Goal: Find specific page/section

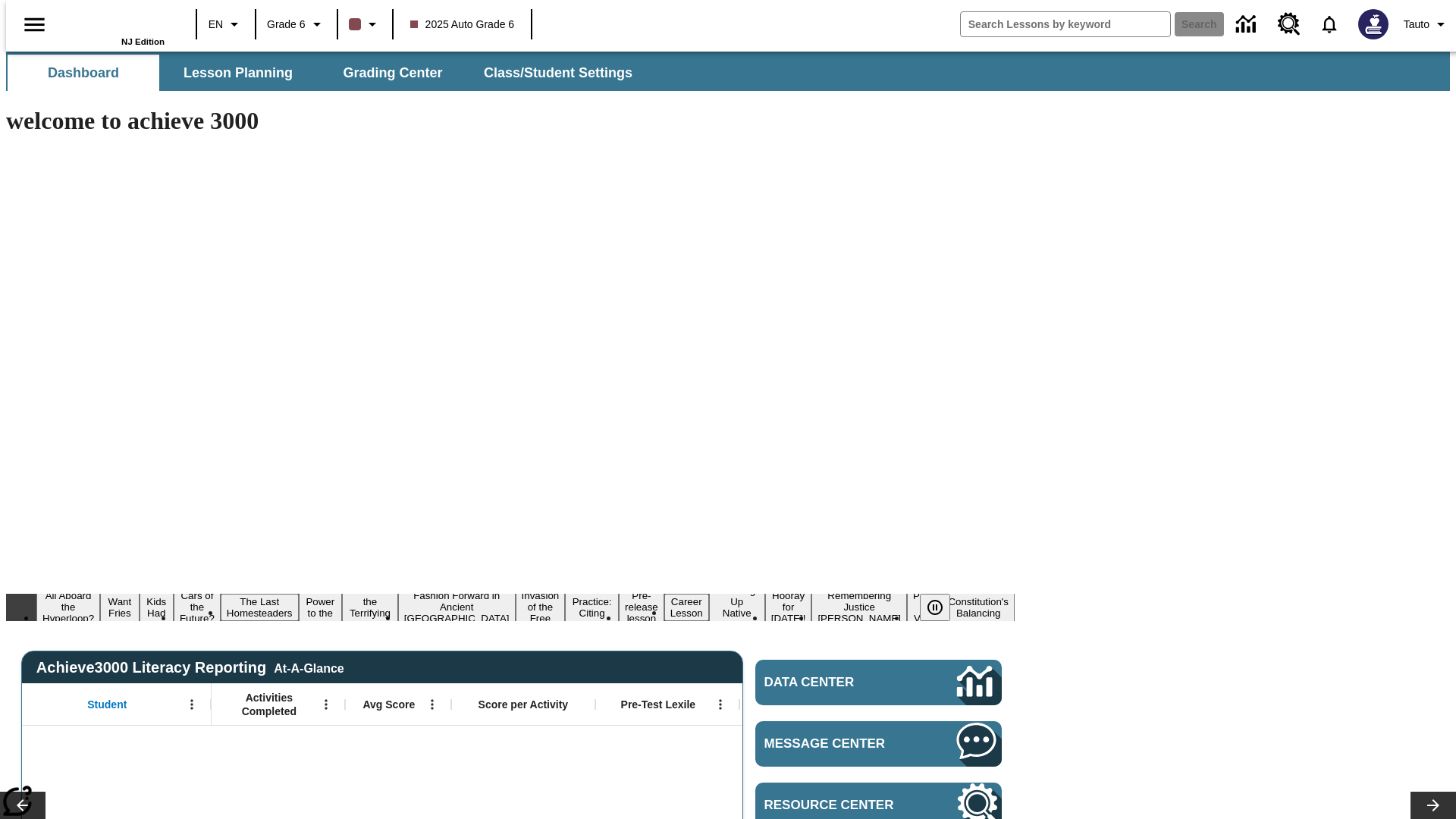
type input "-1"
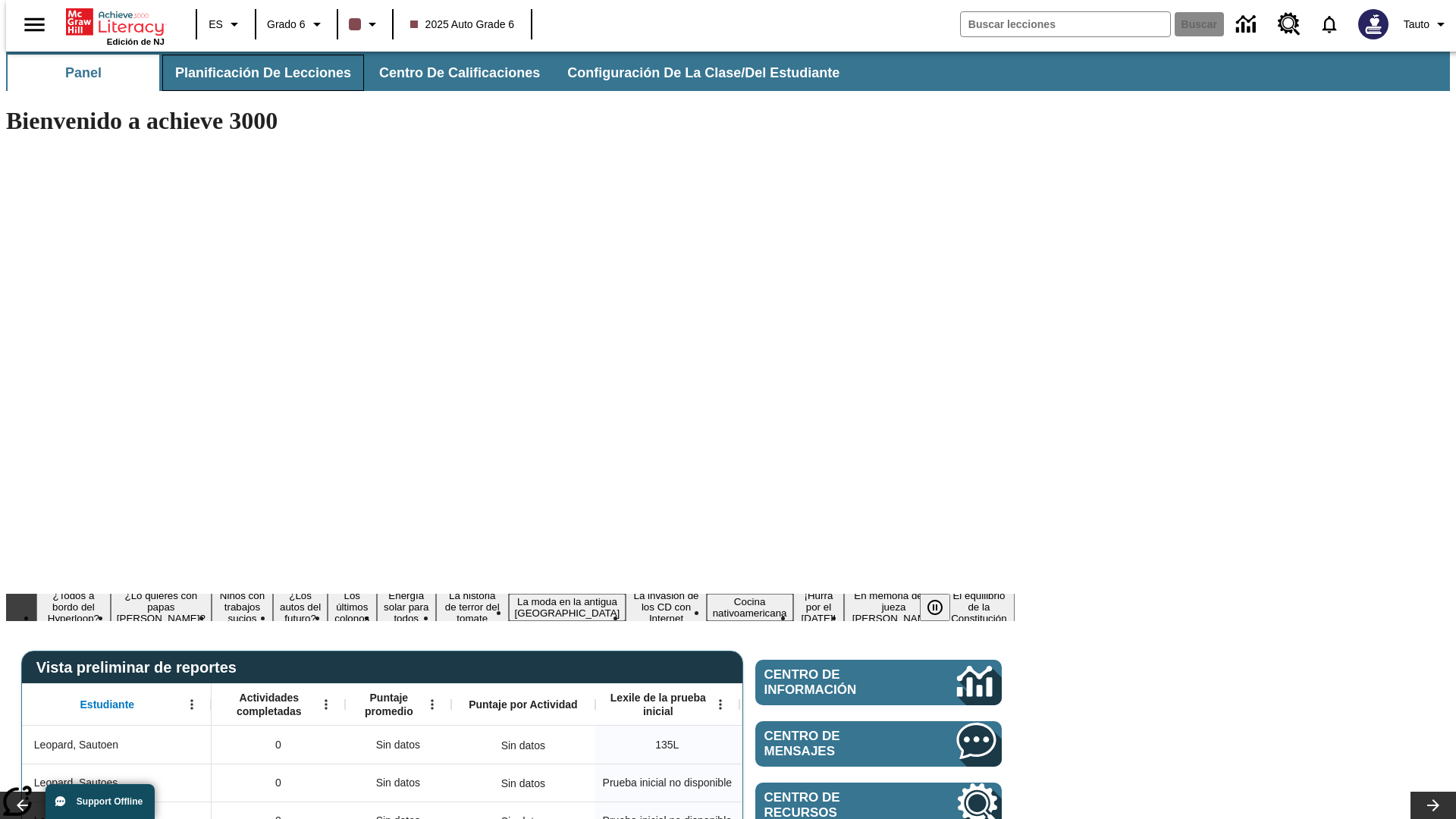
click at [254, 73] on span "Planificación de lecciones" at bounding box center [263, 73] width 176 height 17
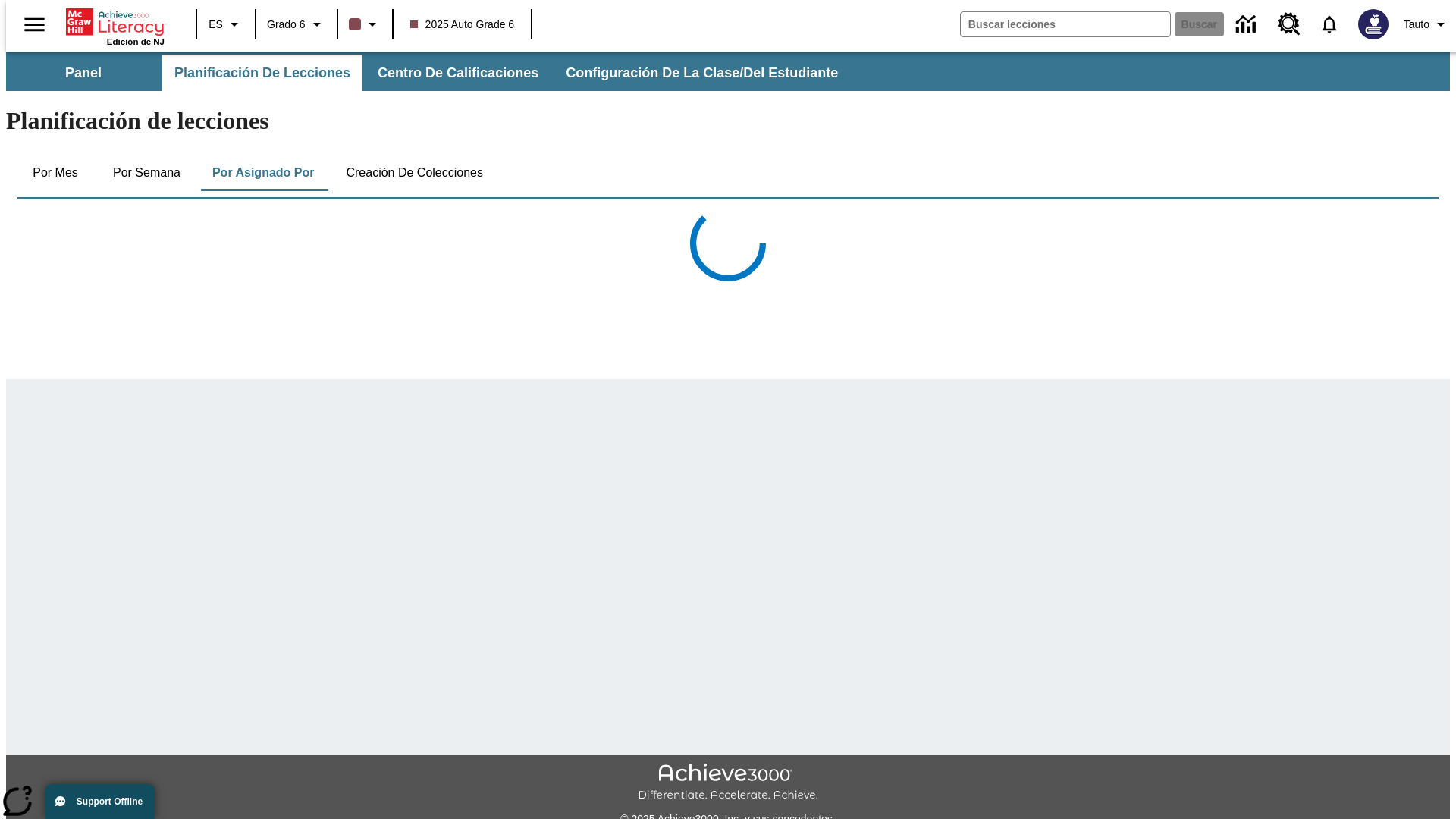
click at [411, 154] on button "Creación de colecciones" at bounding box center [414, 172] width 161 height 36
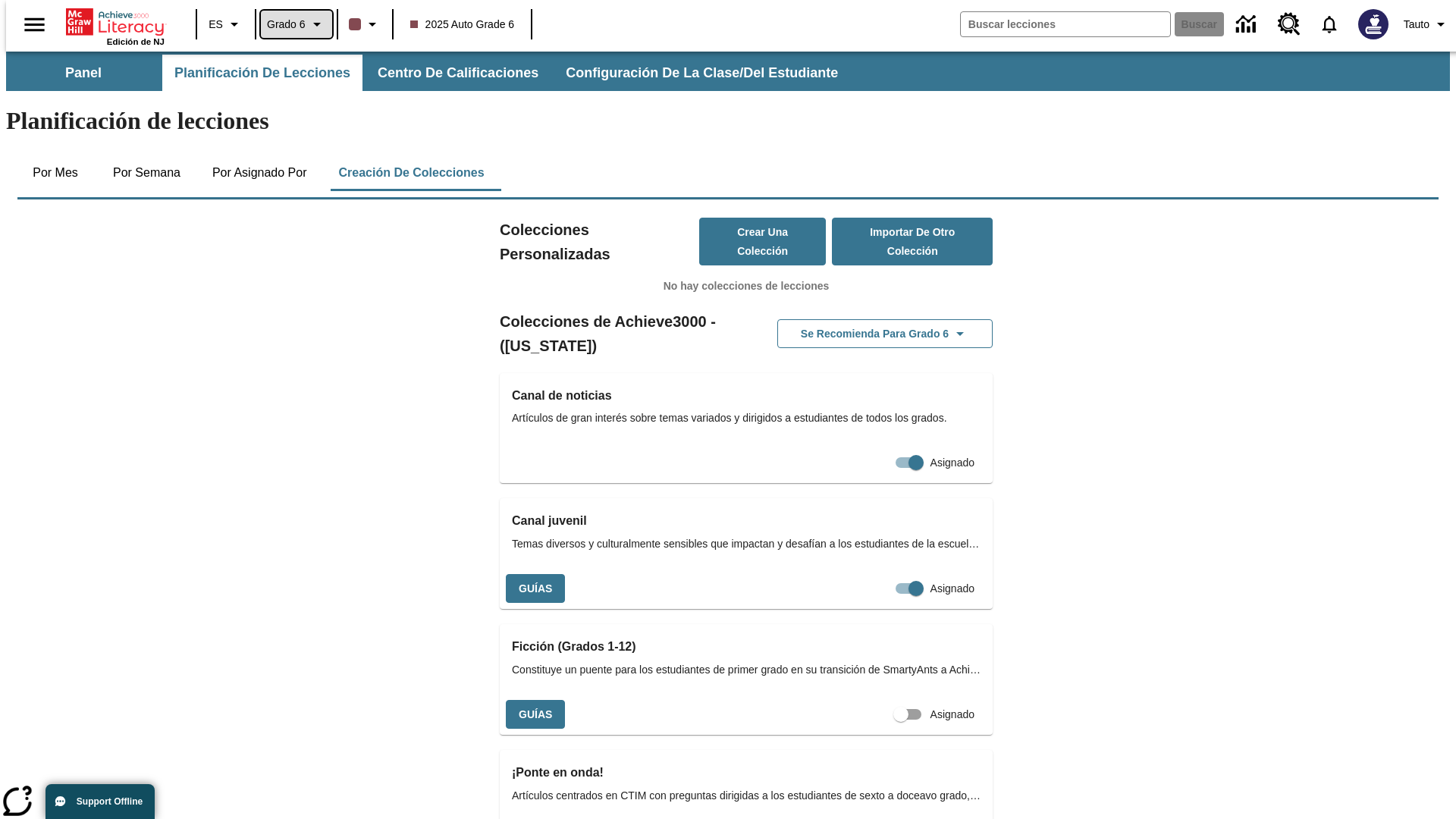
click at [291, 24] on span "Grado 6" at bounding box center [286, 24] width 39 height 16
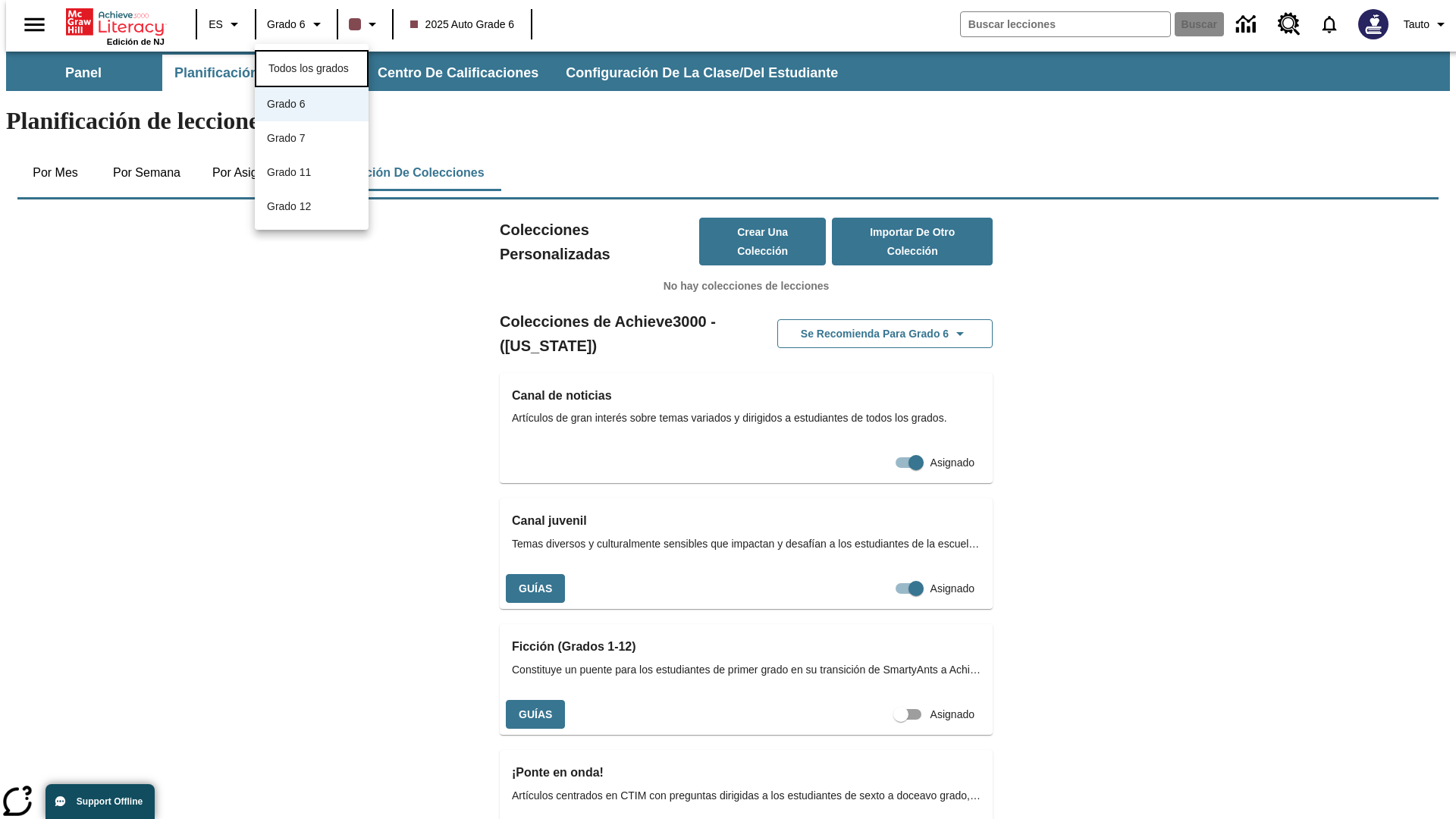
click at [311, 67] on span "Todos los grados" at bounding box center [309, 68] width 81 height 12
